Goal: Task Accomplishment & Management: Manage account settings

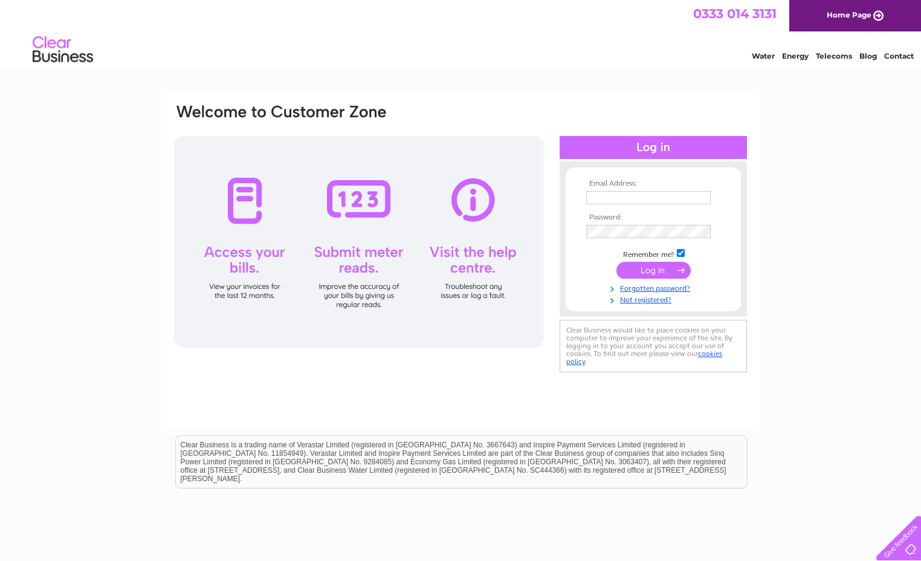
type input "[EMAIL_ADDRESS][DOMAIN_NAME]"
click at [648, 267] on input "submit" at bounding box center [654, 270] width 74 height 17
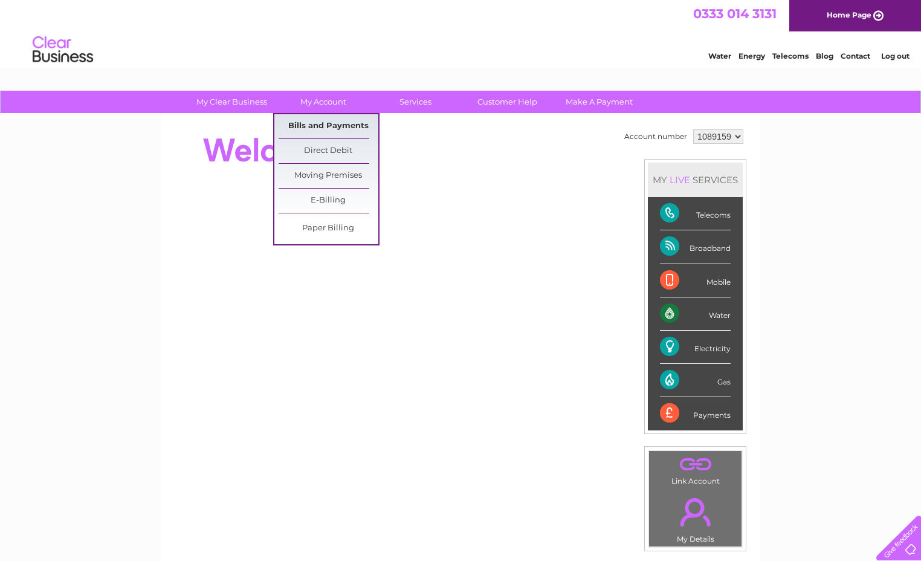
click at [312, 122] on link "Bills and Payments" at bounding box center [329, 126] width 100 height 24
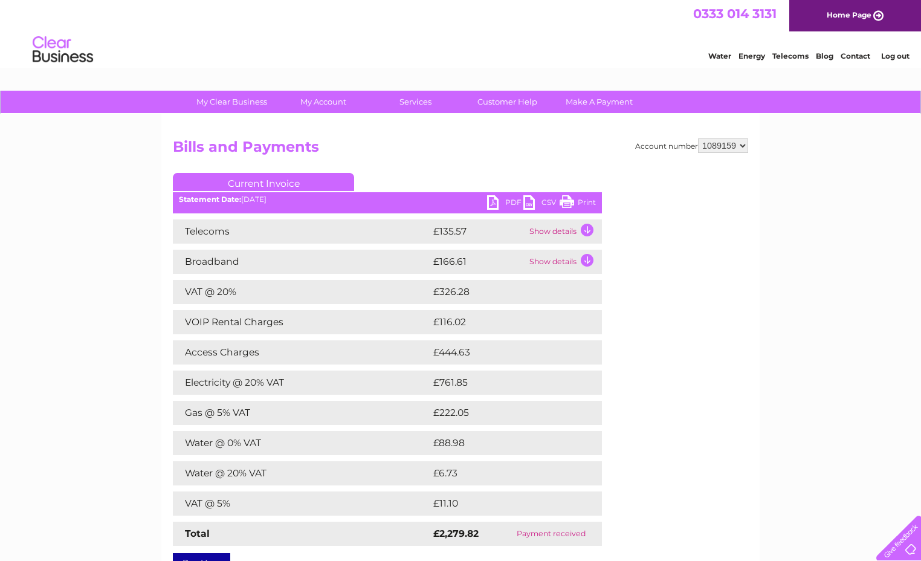
click at [504, 196] on link "PDF" at bounding box center [505, 204] width 36 height 18
